Goal: Information Seeking & Learning: Learn about a topic

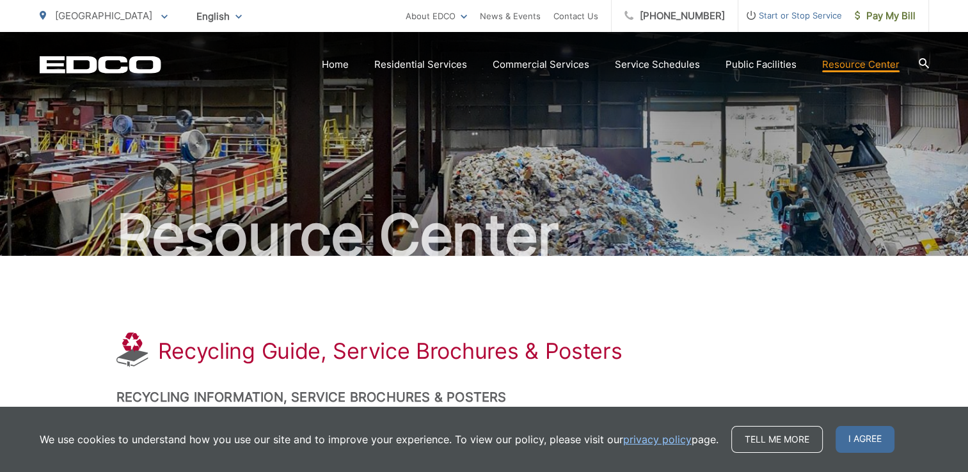
click at [922, 61] on icon at bounding box center [924, 63] width 10 height 10
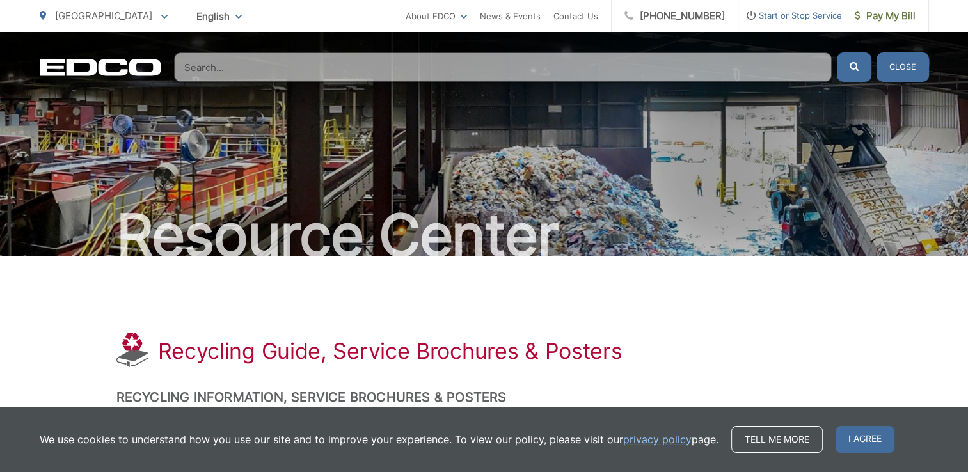
click at [262, 68] on input "Search" at bounding box center [503, 66] width 658 height 29
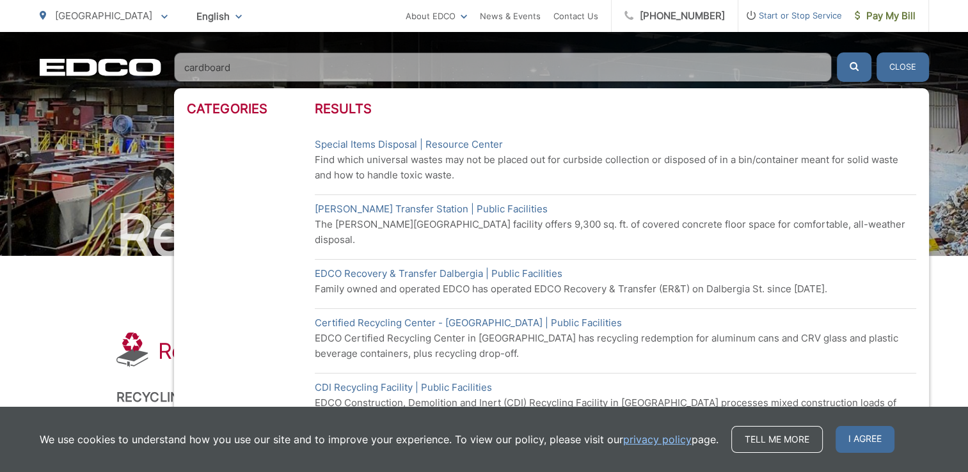
type input "cardboard"
click at [837, 52] on button "submit" at bounding box center [854, 66] width 35 height 29
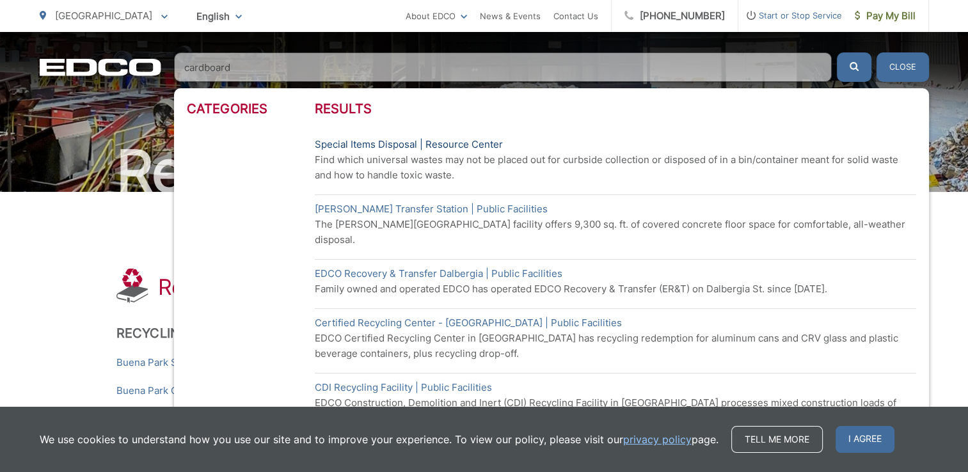
click at [371, 145] on link "Special Items Disposal | Resource Center" at bounding box center [409, 144] width 188 height 15
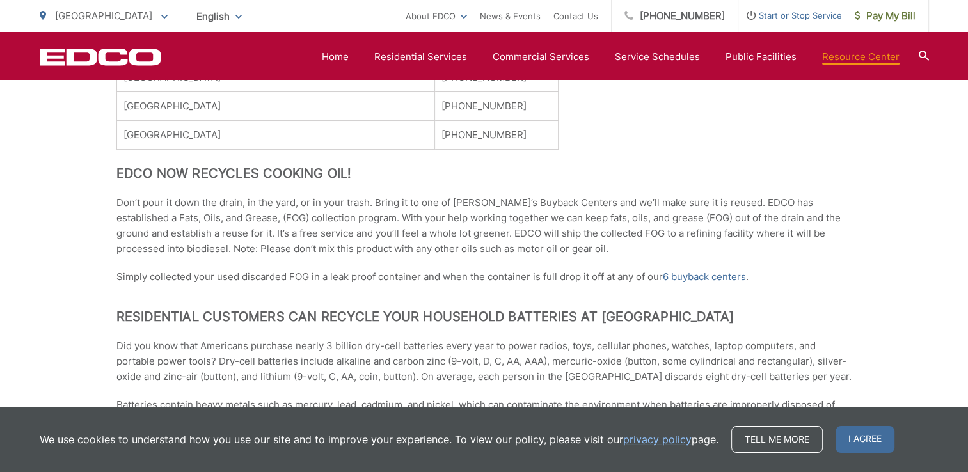
scroll to position [896, 0]
